Goal: Book appointment/travel/reservation

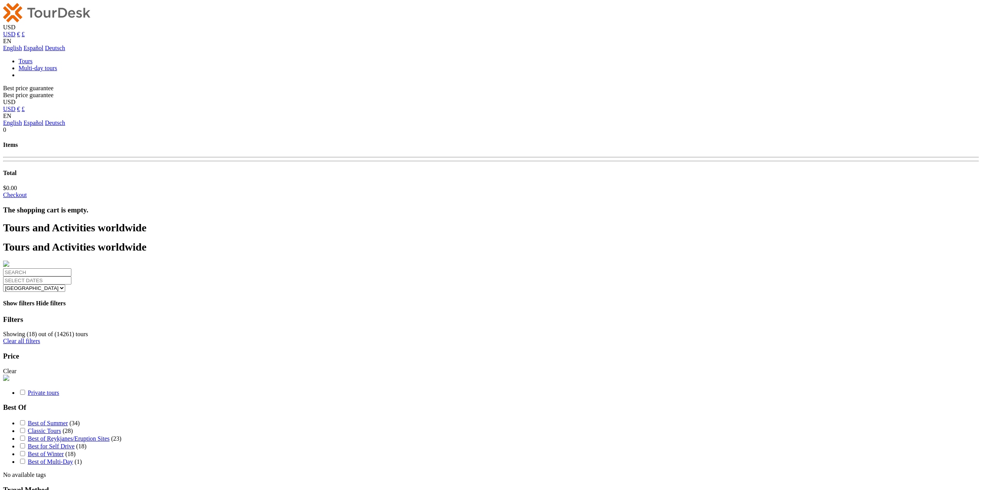
select select
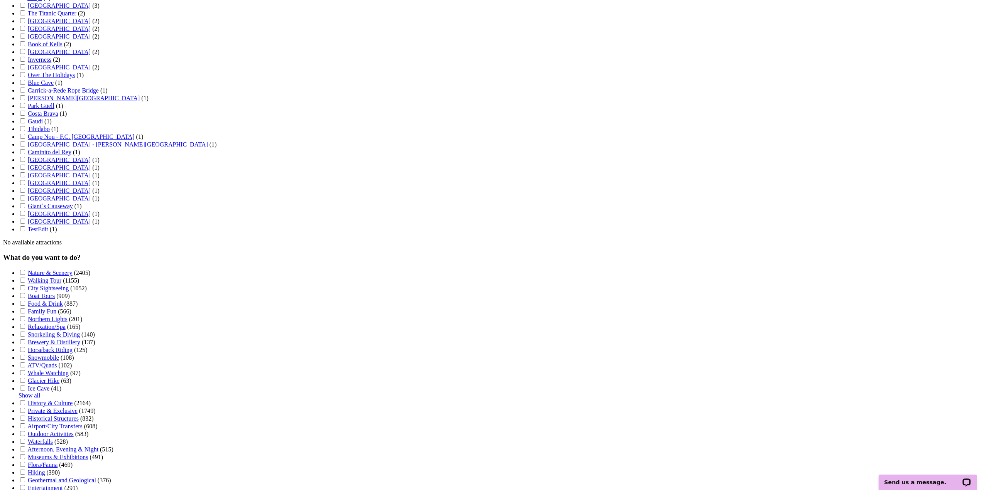
scroll to position [1582, 0]
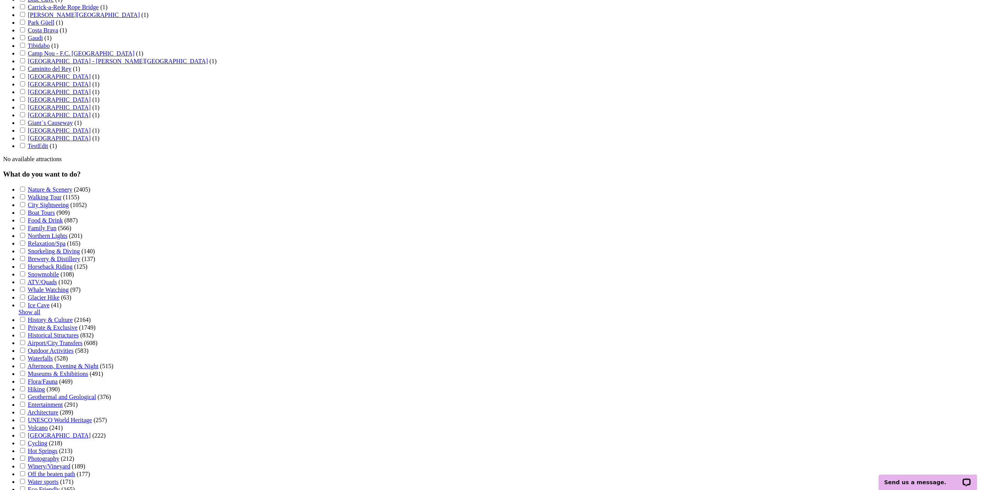
click at [40, 316] on link "Show all" at bounding box center [30, 312] width 22 height 7
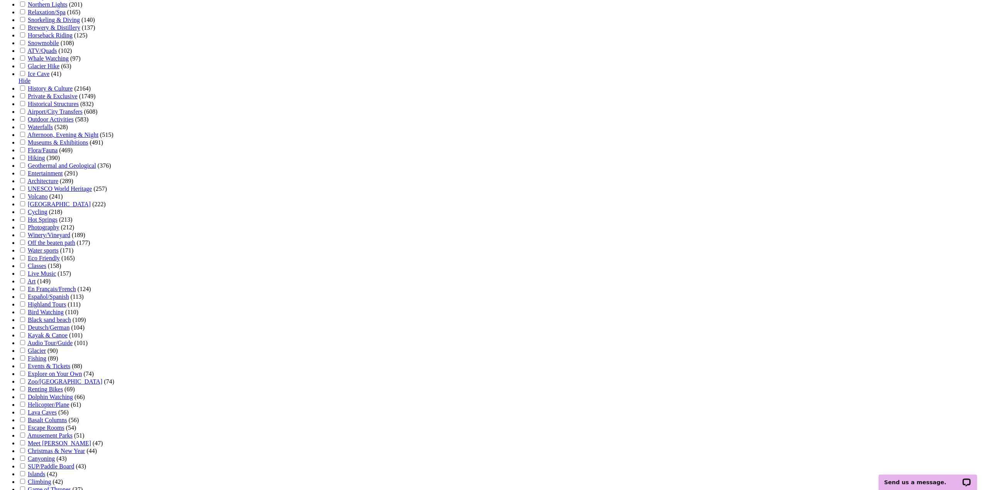
click at [26, 138] on label at bounding box center [26, 135] width 0 height 7
click at [25, 137] on input "checkbox" at bounding box center [22, 134] width 5 height 5
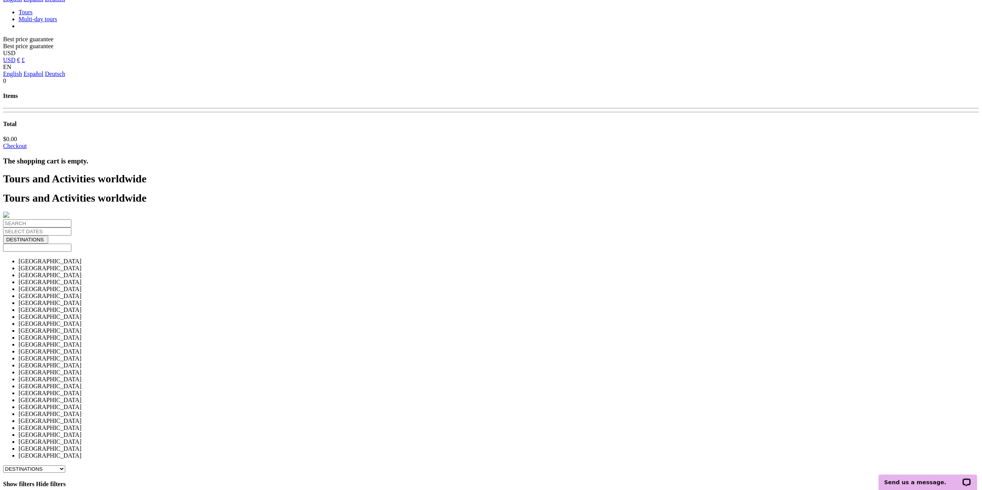
scroll to position [44, 0]
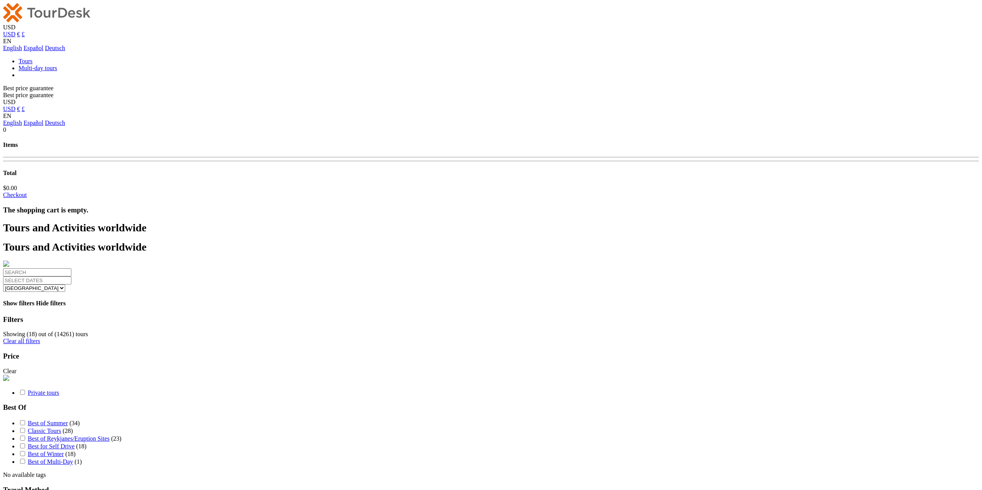
select select
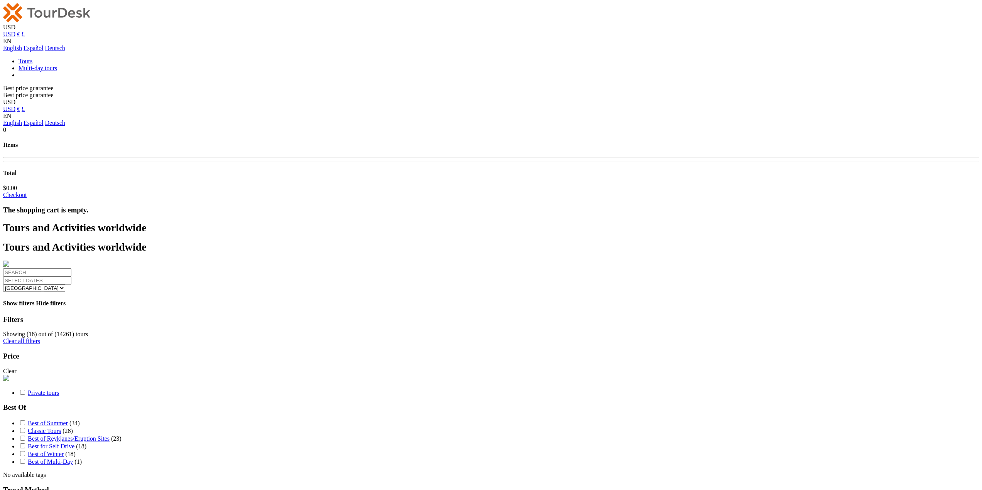
select select
